Goal: Transaction & Acquisition: Purchase product/service

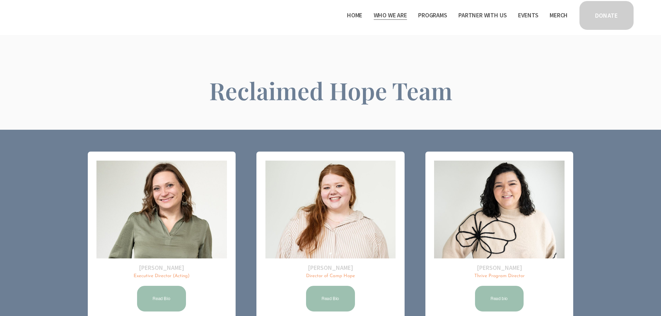
scroll to position [90, 0]
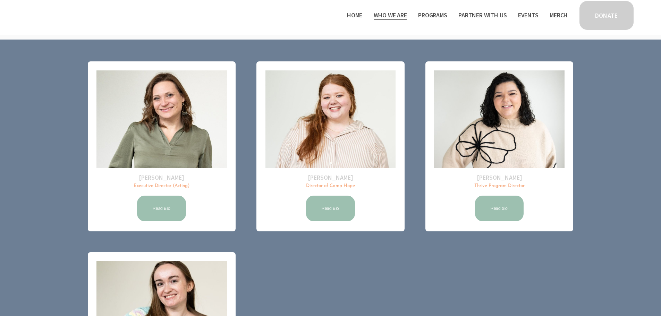
click at [159, 213] on link "Read Bio" at bounding box center [161, 209] width 51 height 28
click at [343, 203] on link "Read Bio" at bounding box center [330, 209] width 51 height 28
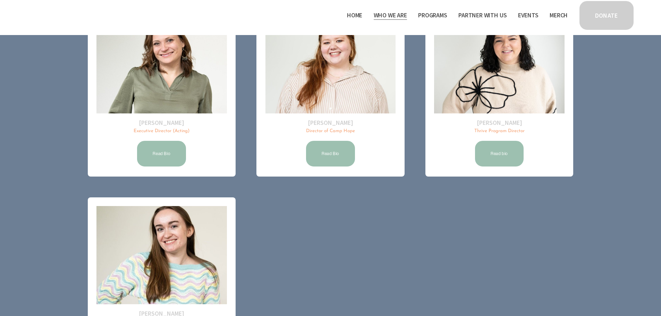
scroll to position [125, 0]
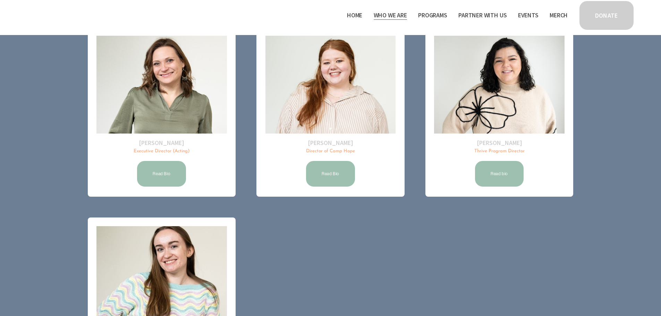
click at [506, 182] on link "Read bio" at bounding box center [499, 174] width 51 height 28
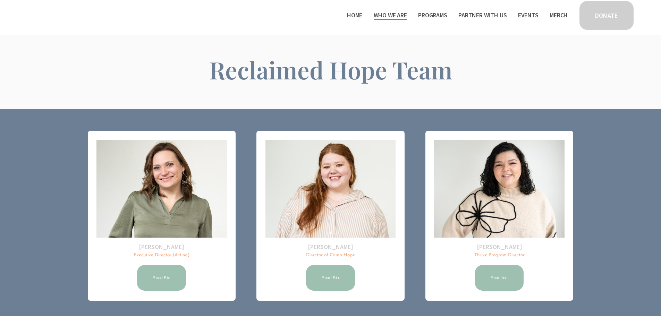
scroll to position [0, 0]
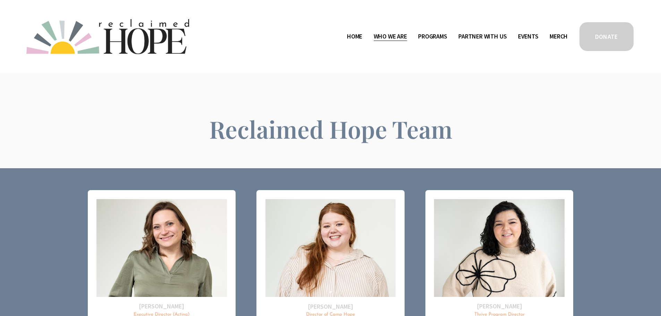
click at [526, 34] on link "Events" at bounding box center [528, 36] width 20 height 11
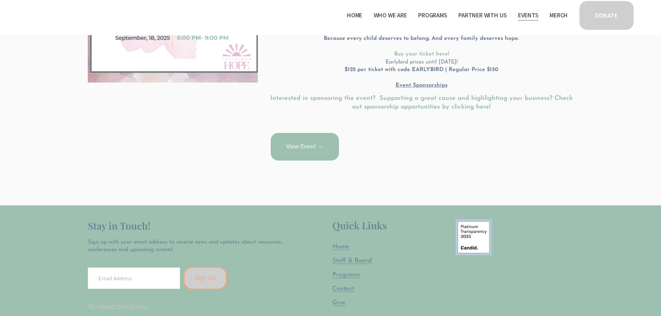
scroll to position [104, 0]
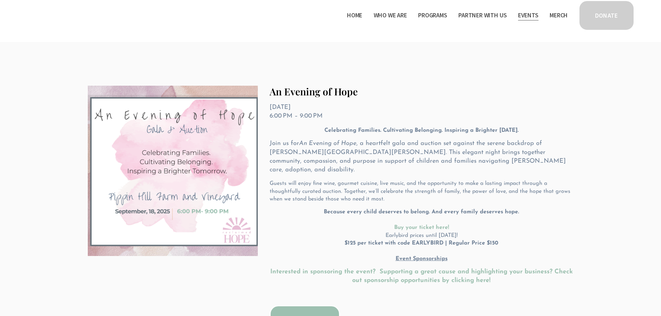
click at [560, 18] on link "Merch" at bounding box center [559, 15] width 18 height 11
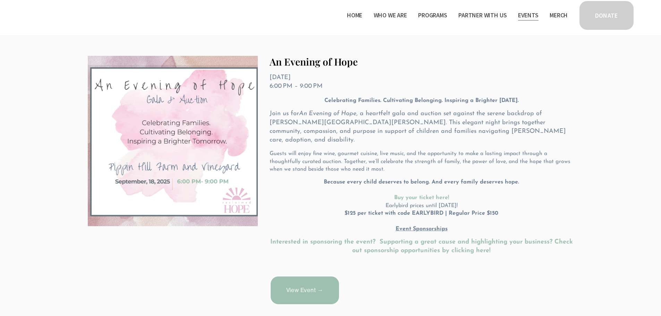
scroll to position [174, 0]
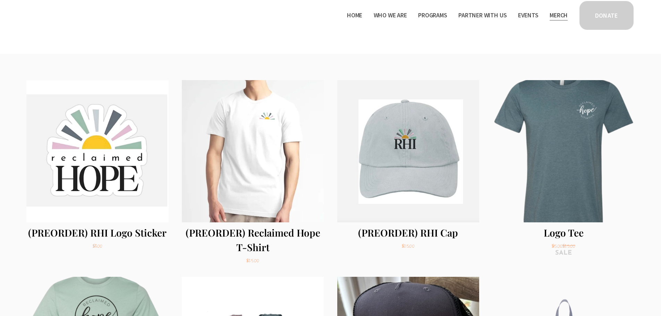
scroll to position [104, 0]
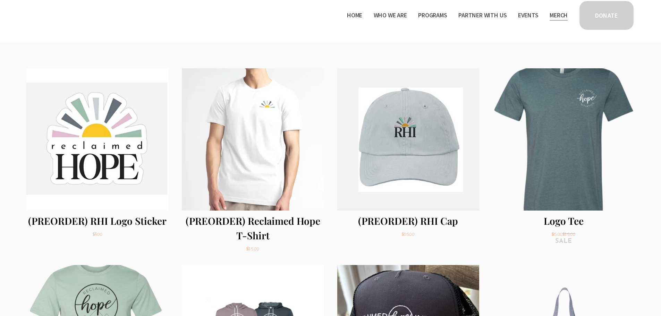
click at [149, 140] on link "(PREORDER) RHI Logo Sticker $3.00" at bounding box center [97, 160] width 142 height 184
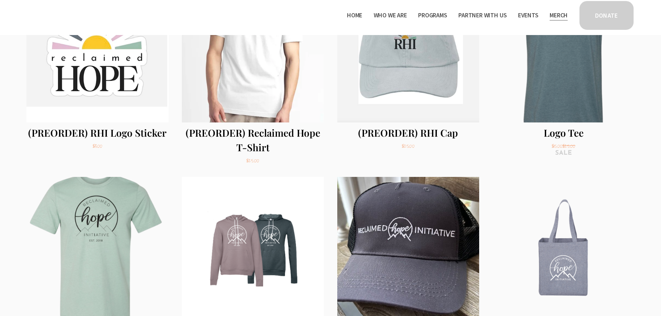
scroll to position [139, 0]
